Goal: Task Accomplishment & Management: Complete application form

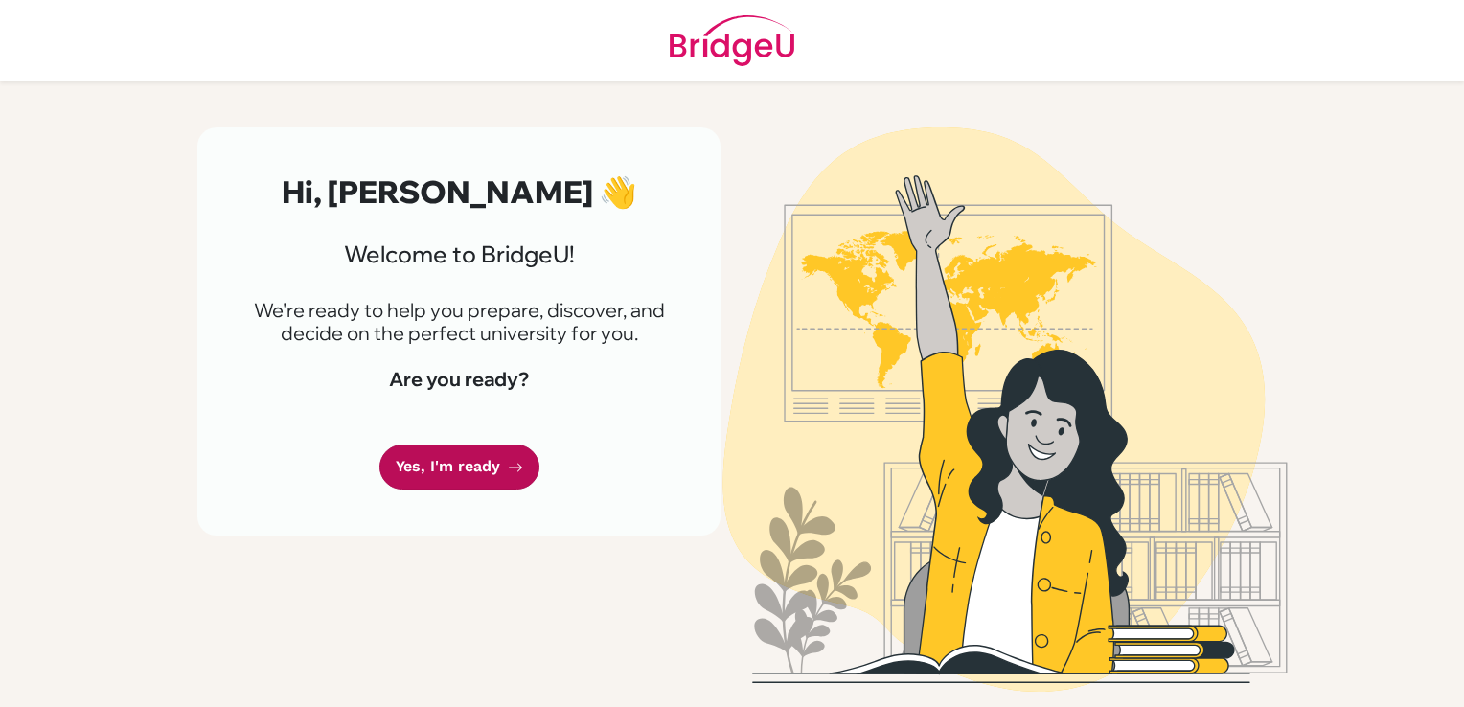
click at [516, 472] on icon at bounding box center [515, 467] width 15 height 15
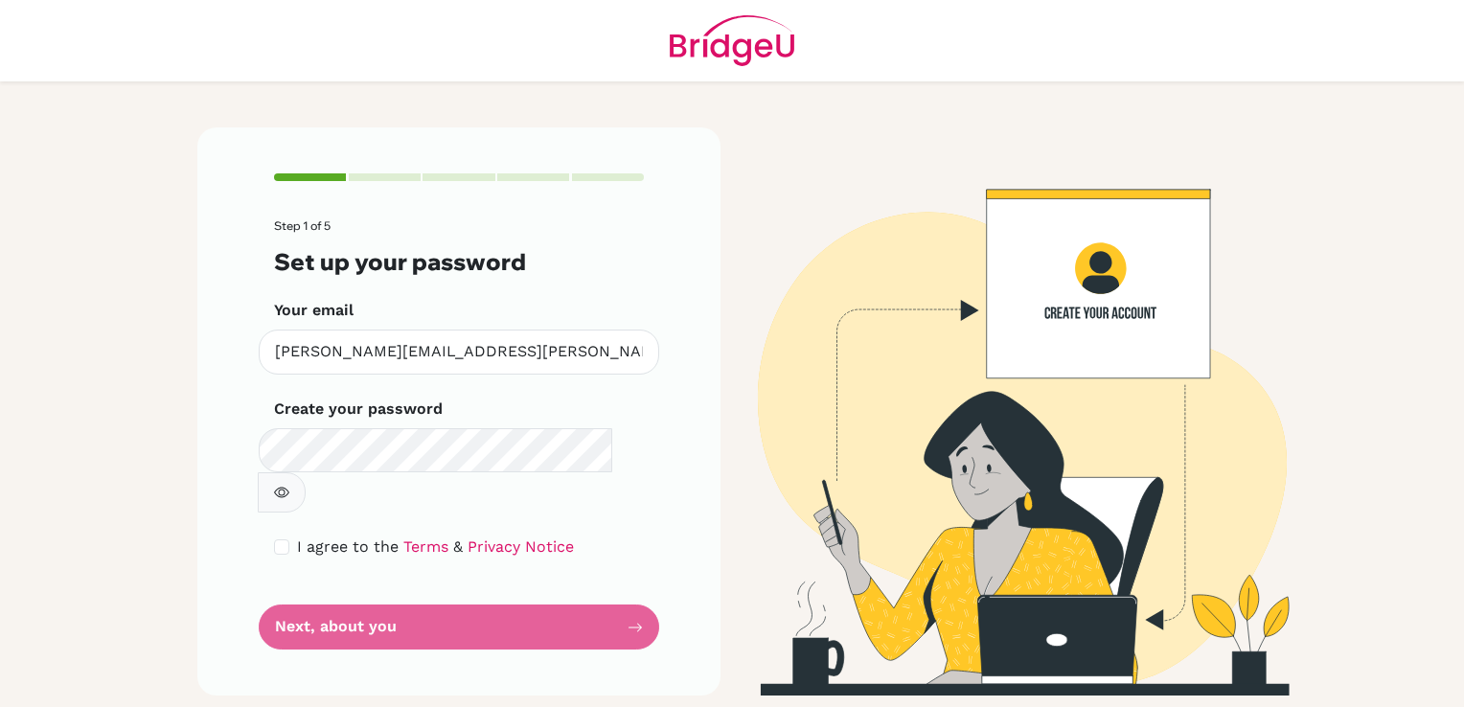
click at [395, 426] on div "Create your password Make sure it's at least 6 characters" at bounding box center [459, 455] width 370 height 115
click at [289, 485] on icon "button" at bounding box center [281, 492] width 15 height 15
click at [286, 490] on icon "button" at bounding box center [282, 493] width 7 height 7
click at [289, 485] on icon "button" at bounding box center [281, 492] width 15 height 15
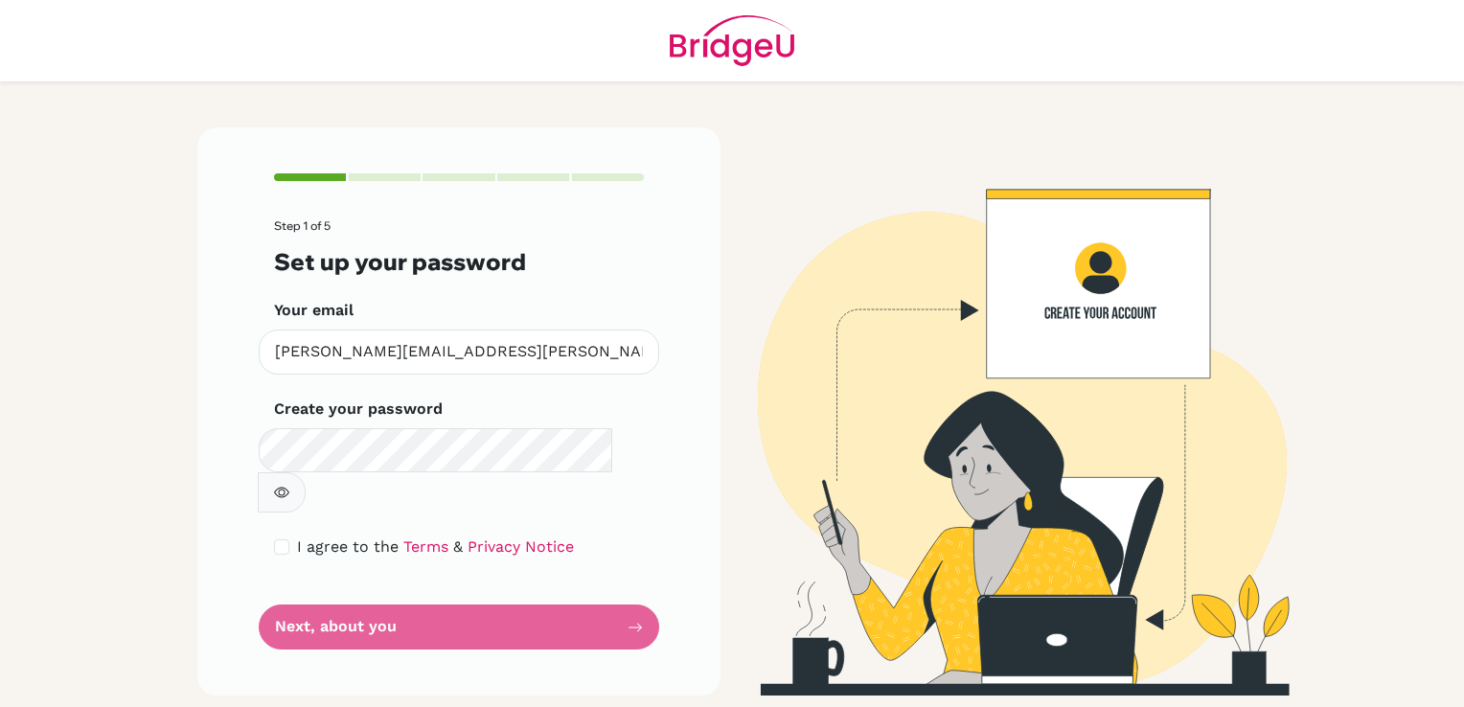
click at [489, 588] on form "Step 1 of 5 Set up your password Your email freddie.walker@ellesmere.com Invali…" at bounding box center [459, 434] width 370 height 430
click at [634, 586] on form "Step 1 of 5 Set up your password Your email freddie.walker@ellesmere.com Invali…" at bounding box center [459, 434] width 370 height 430
click at [285, 536] on div "I agree to the Terms & Privacy Notice" at bounding box center [459, 547] width 370 height 23
click at [284, 540] on input "checkbox" at bounding box center [281, 547] width 15 height 15
checkbox input "true"
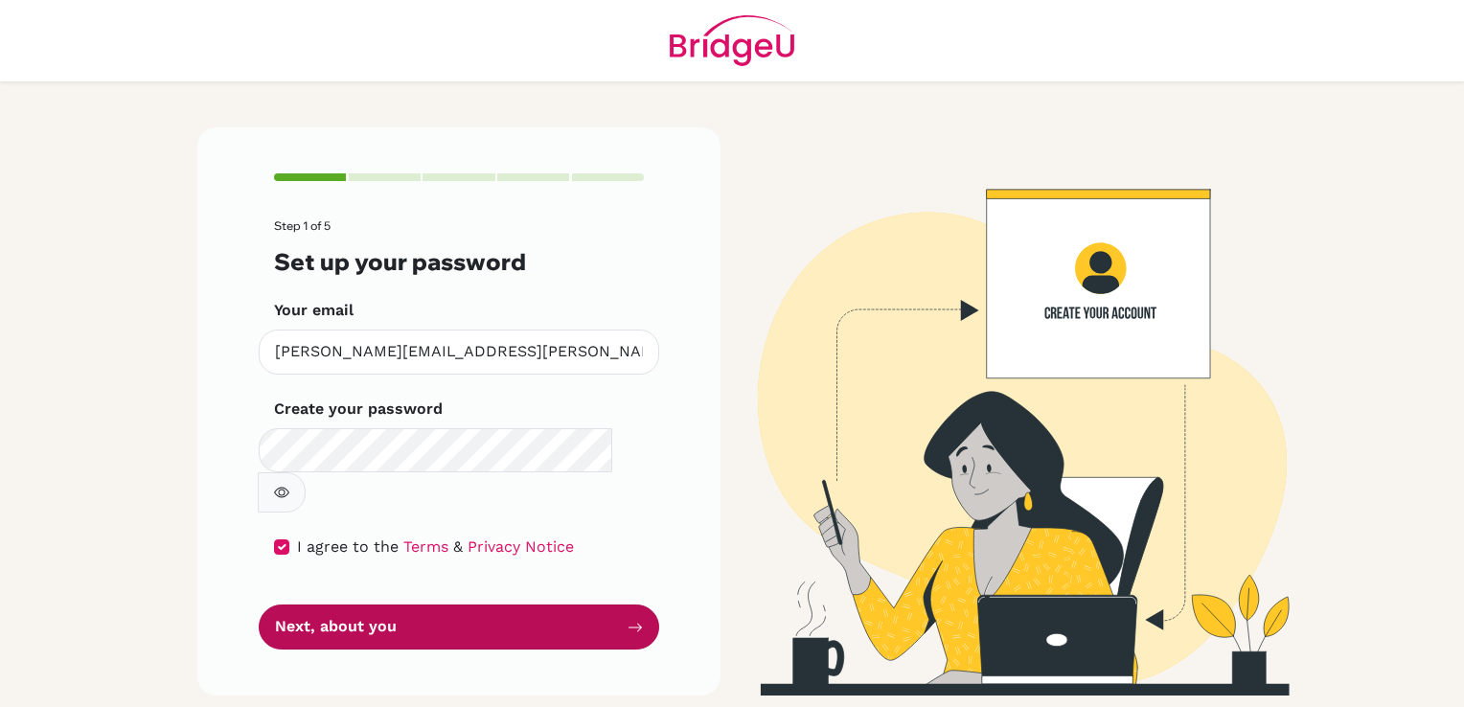
click at [387, 605] on button "Next, about you" at bounding box center [459, 627] width 401 height 45
